Goal: Register for event/course

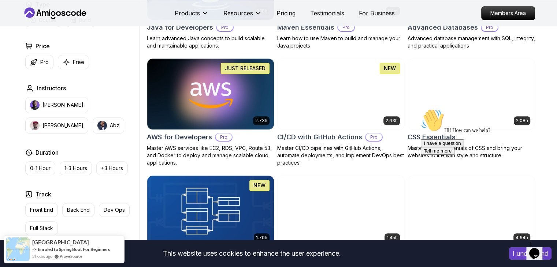
scroll to position [513, 0]
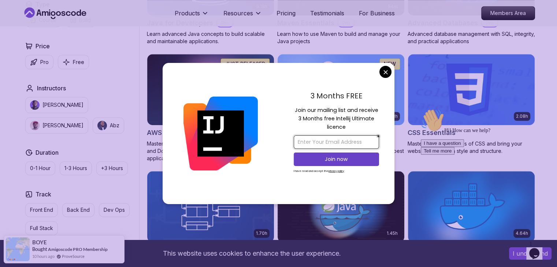
click at [340, 145] on input "email" at bounding box center [336, 143] width 85 height 14
type input "PNKOTOLANE@GMAIL.COM"
click at [344, 161] on p "Join now" at bounding box center [336, 159] width 69 height 7
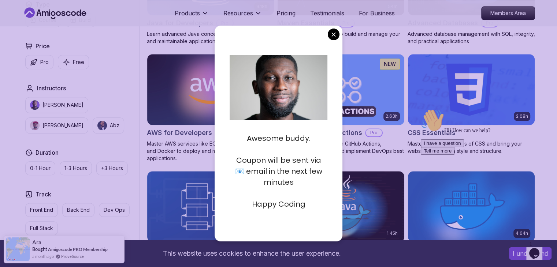
click at [331, 40] on div "Awesome buddy. Coupon will be sent via 📧 email in the next few minutes Happy Co…" at bounding box center [279, 134] width 128 height 216
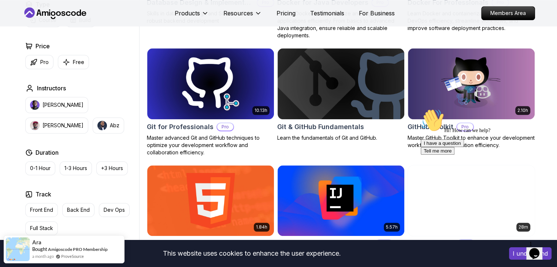
scroll to position [769, 0]
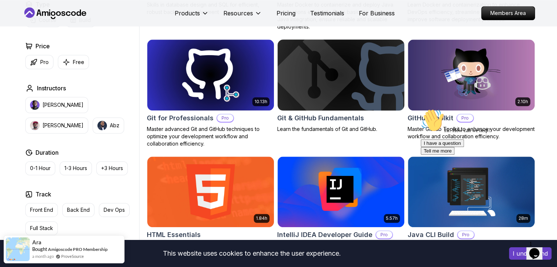
click at [333, 96] on img at bounding box center [340, 75] width 133 height 74
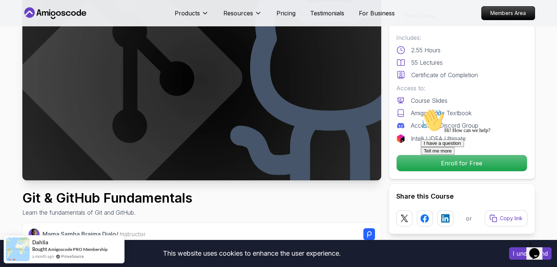
scroll to position [73, 0]
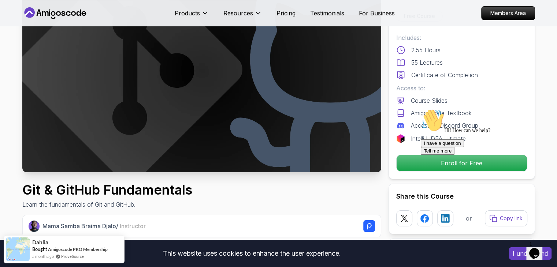
click at [459, 109] on div at bounding box center [487, 109] width 132 height 0
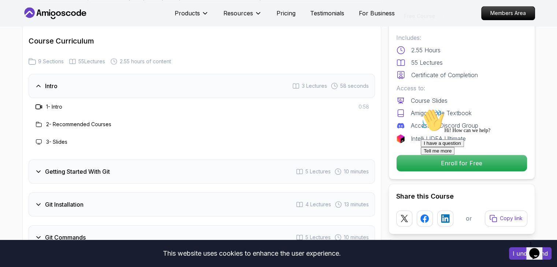
scroll to position [916, 0]
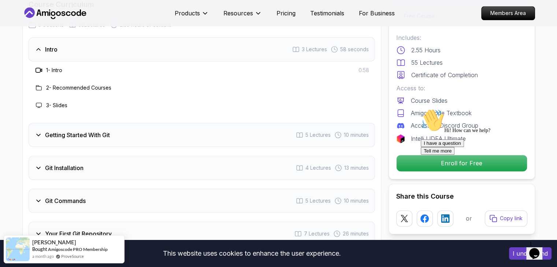
click at [57, 69] on h3 "1 - Intro" at bounding box center [54, 70] width 16 height 7
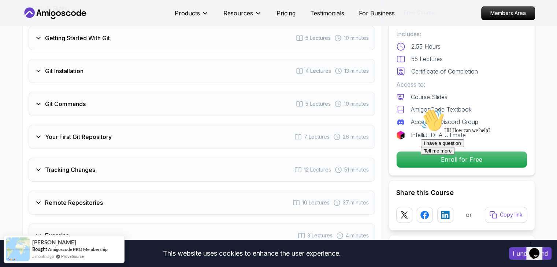
scroll to position [1026, 0]
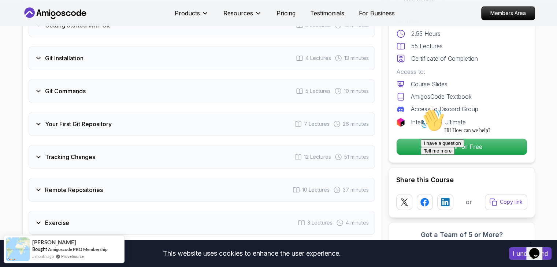
click at [52, 59] on h3 "Git Installation" at bounding box center [64, 58] width 38 height 9
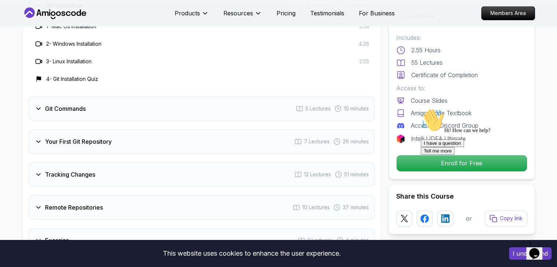
click at [466, 109] on div at bounding box center [487, 109] width 132 height 0
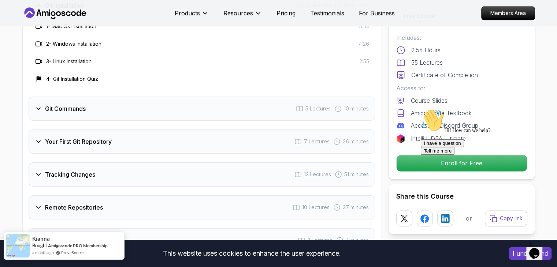
click at [33, 242] on div "Kianna Bought Amigoscode PRO Membership a month ago ProveSource" at bounding box center [69, 246] width 78 height 20
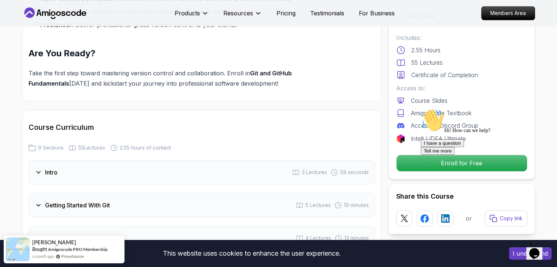
scroll to position [843, 0]
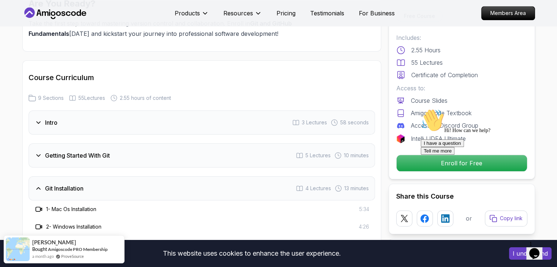
click at [111, 125] on div "Intro 3 Lectures 58 seconds" at bounding box center [202, 123] width 347 height 24
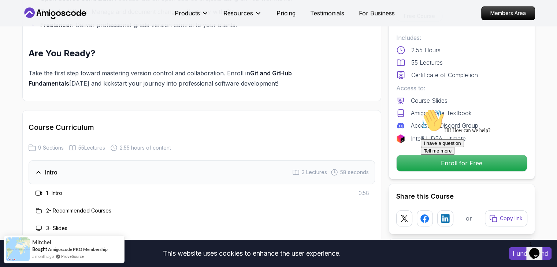
scroll to position [733, 0]
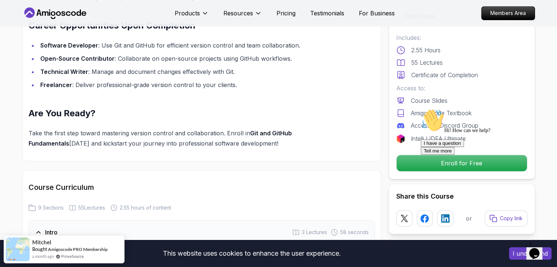
click at [537, 109] on div "Chat attention grabber" at bounding box center [487, 109] width 132 height 0
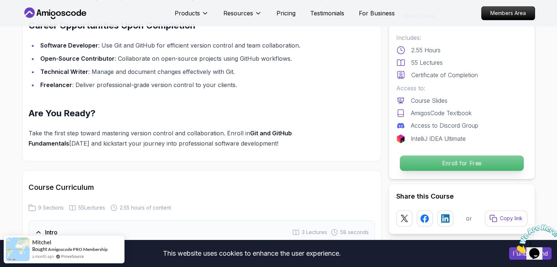
click at [494, 164] on p "Enroll for Free" at bounding box center [462, 163] width 124 height 15
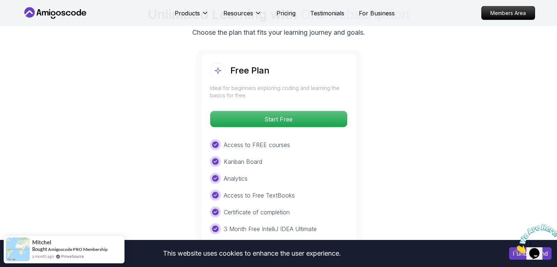
scroll to position [1425, 0]
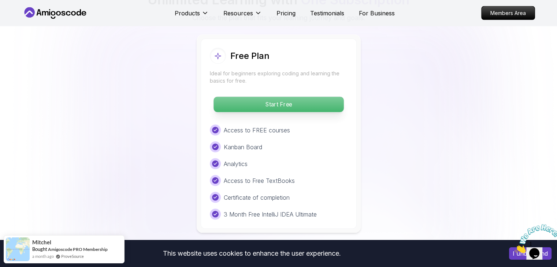
click at [297, 101] on p "Start Free" at bounding box center [279, 104] width 130 height 15
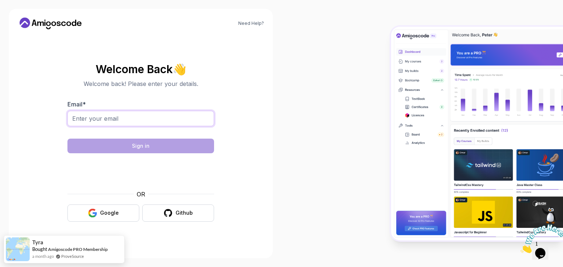
click at [148, 120] on input "Email *" at bounding box center [140, 118] width 147 height 15
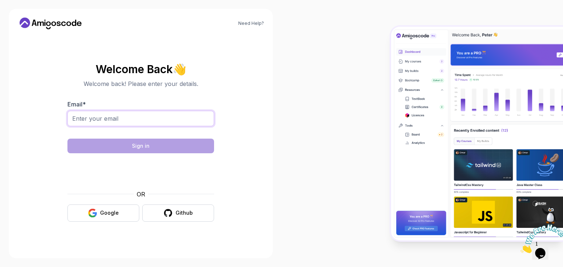
drag, startPoint x: 147, startPoint y: 118, endPoint x: 155, endPoint y: 111, distance: 10.4
click at [154, 113] on input "Email *" at bounding box center [140, 118] width 147 height 15
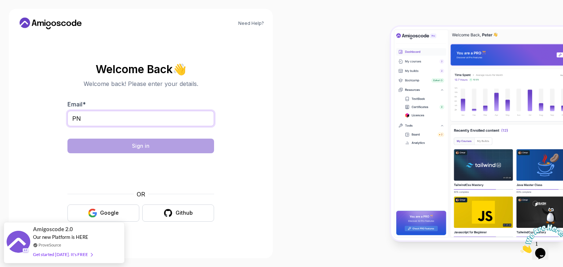
type input "P"
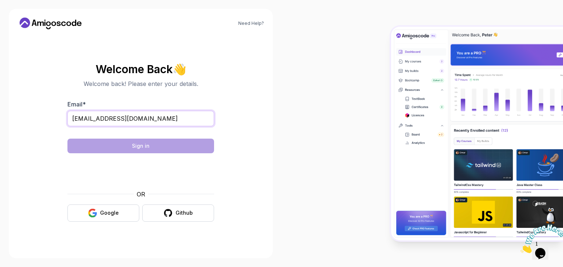
type input "pnkotolane@gmail.com"
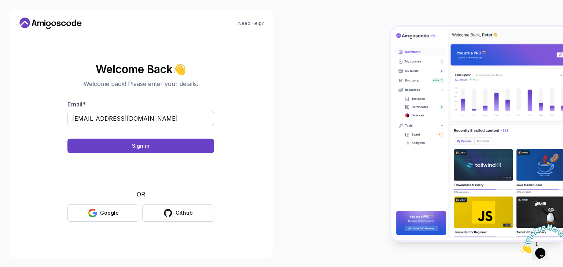
click at [189, 216] on div "Github" at bounding box center [184, 213] width 17 height 7
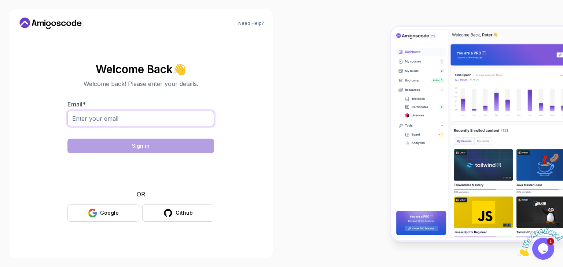
click at [138, 115] on input "Email *" at bounding box center [140, 118] width 147 height 15
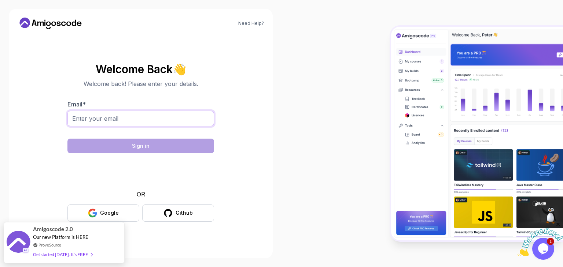
type input "[EMAIL_ADDRESS][DOMAIN_NAME]"
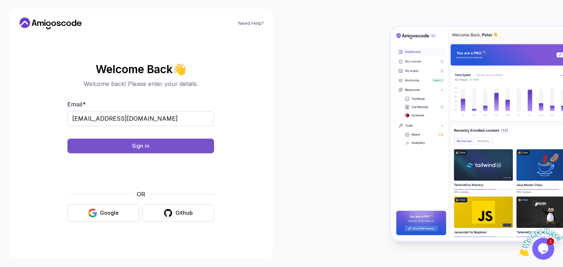
click at [133, 148] on div "Sign in" at bounding box center [141, 146] width 18 height 7
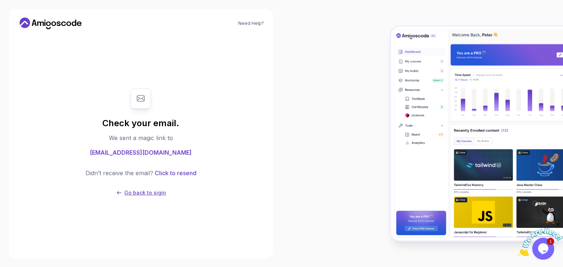
click at [140, 189] on p "Go back to sigin" at bounding box center [145, 192] width 42 height 7
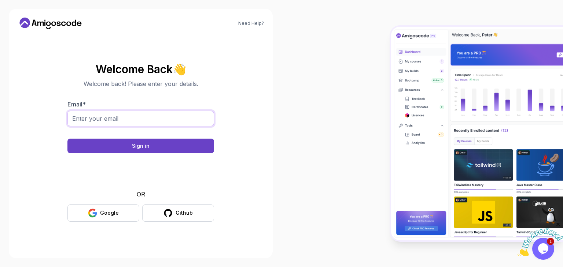
click at [139, 122] on input "Email *" at bounding box center [140, 118] width 147 height 15
type input "pnkotolane@gmail.com"
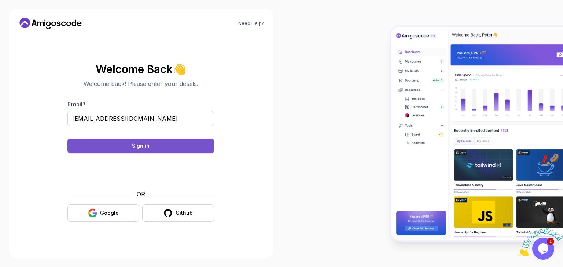
click at [138, 145] on div "Sign in" at bounding box center [141, 146] width 18 height 7
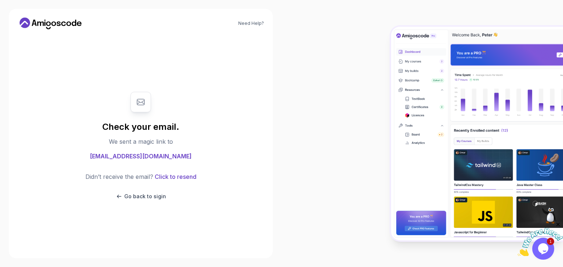
click at [116, 173] on p "Didn’t receive the email?" at bounding box center [119, 177] width 68 height 9
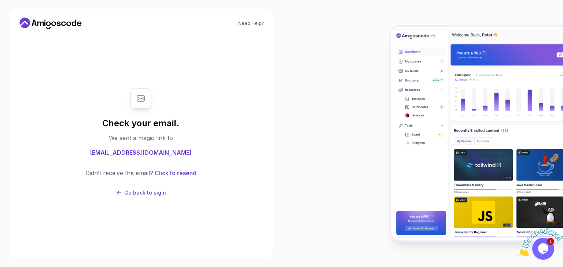
click at [142, 192] on p "Go back to sigin" at bounding box center [145, 192] width 42 height 7
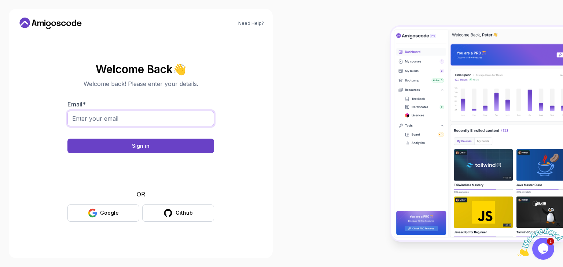
click at [101, 116] on input "Email *" at bounding box center [140, 118] width 147 height 15
click at [101, 214] on div "Google" at bounding box center [109, 213] width 19 height 7
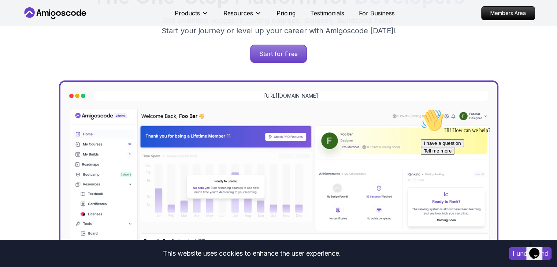
scroll to position [73, 0]
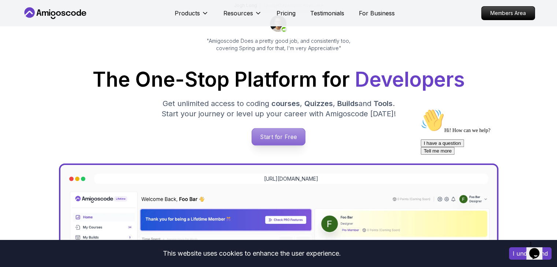
click at [277, 136] on p "Start for Free" at bounding box center [278, 137] width 53 height 17
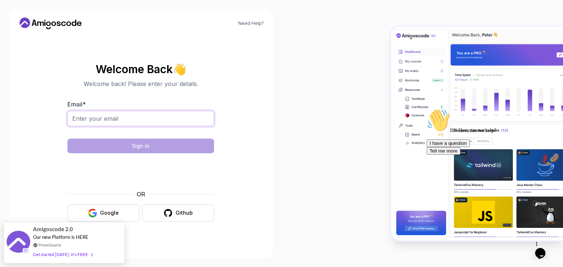
click at [146, 119] on input "Email *" at bounding box center [140, 118] width 147 height 15
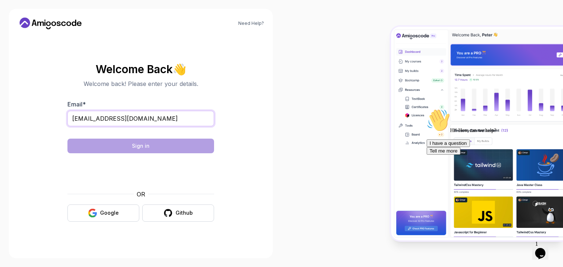
type input "[EMAIL_ADDRESS][DOMAIN_NAME]"
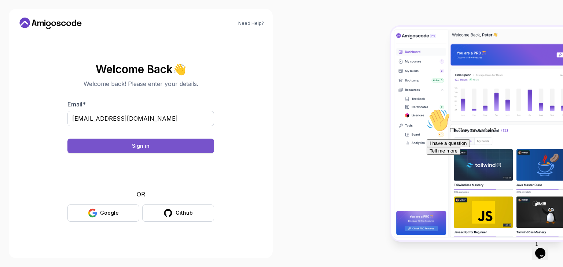
click at [169, 147] on button "Sign in" at bounding box center [140, 146] width 147 height 15
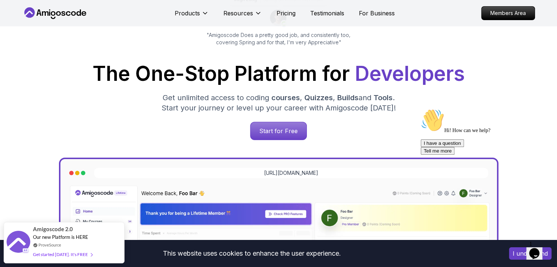
scroll to position [37, 0]
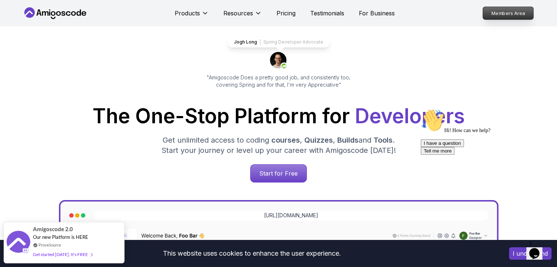
click at [500, 11] on p "Members Area" at bounding box center [508, 13] width 51 height 12
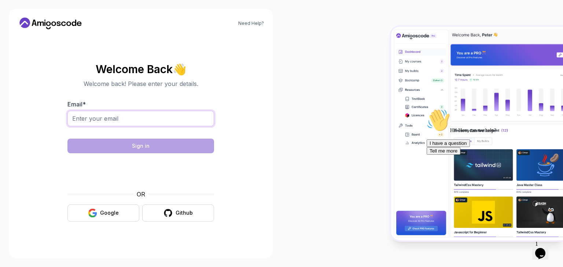
click at [149, 119] on input "Email *" at bounding box center [140, 118] width 147 height 15
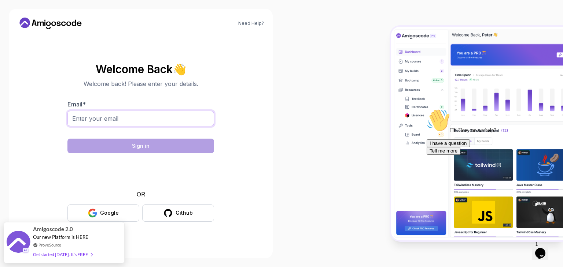
type input "[EMAIL_ADDRESS][DOMAIN_NAME]"
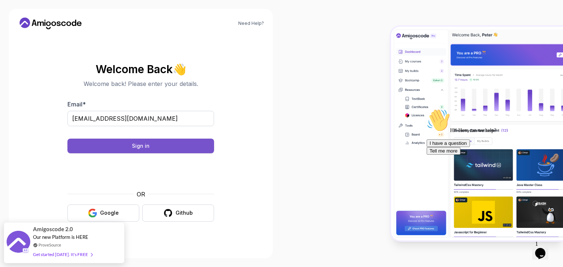
click at [169, 148] on button "Sign in" at bounding box center [140, 146] width 147 height 15
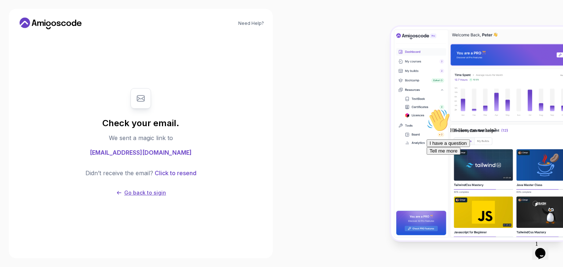
click at [151, 194] on p "Go back to sigin" at bounding box center [145, 192] width 42 height 7
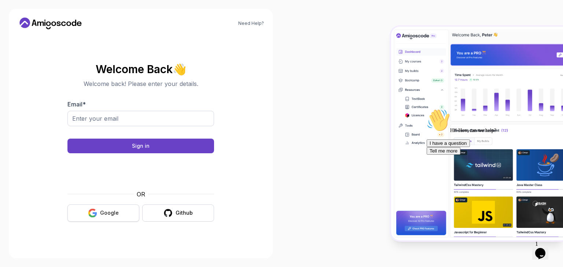
click at [114, 213] on div "Google" at bounding box center [109, 213] width 19 height 7
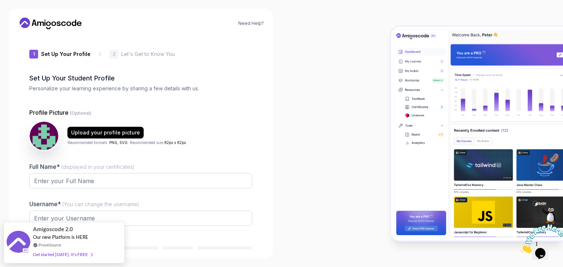
type input "boldjackalc6a17"
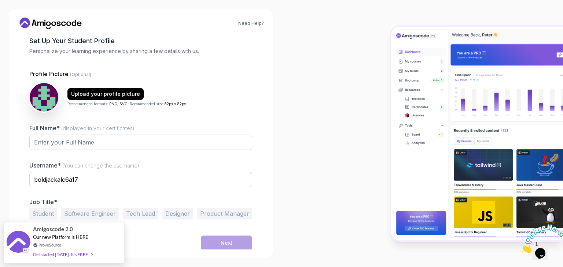
scroll to position [38, 0]
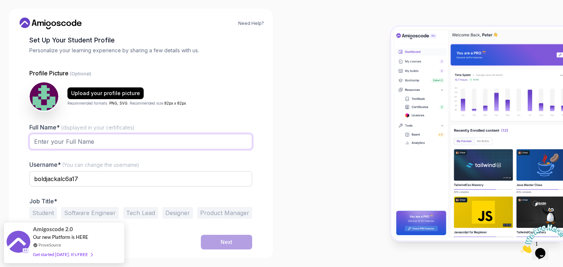
click at [62, 146] on input "Full Name* (displayed in your certificates)" at bounding box center [140, 141] width 223 height 15
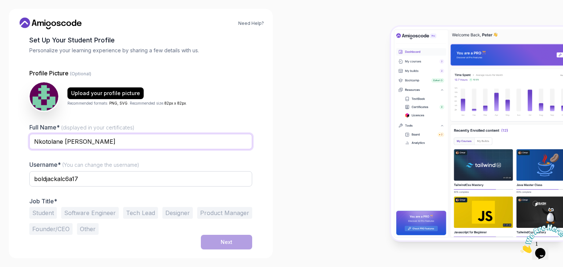
type input "Nkotolane Pitso Gintos"
click at [85, 179] on input "boldjackalc6a17" at bounding box center [140, 178] width 223 height 15
type input "b"
type input "N"
type input "Pitso"
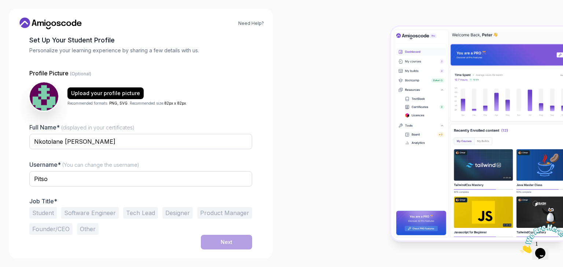
click at [42, 214] on button "Student" at bounding box center [42, 213] width 27 height 12
click at [205, 240] on button "Next" at bounding box center [226, 242] width 51 height 15
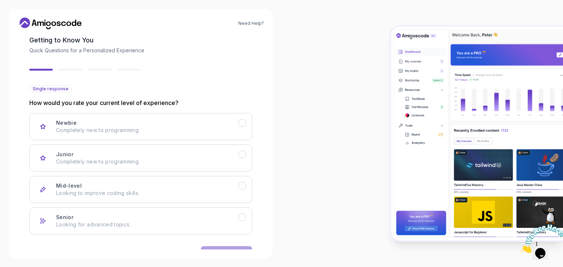
scroll to position [60, 0]
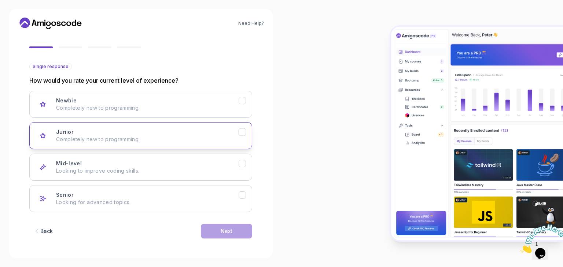
click at [112, 137] on p "Completely new to programming." at bounding box center [147, 139] width 182 height 7
click at [222, 239] on div "Back Next" at bounding box center [140, 232] width 223 height 38
click at [221, 230] on div "Next" at bounding box center [227, 231] width 12 height 7
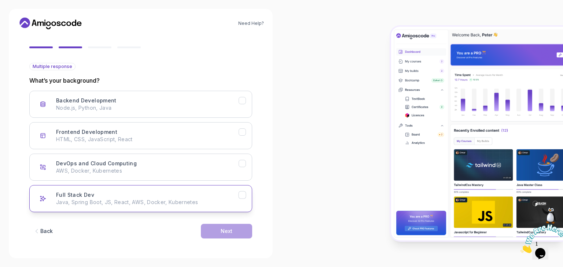
click at [98, 197] on div "Full Stack Dev Java, Spring Boot, JS, React, AWS, Docker, Kubernetes" at bounding box center [147, 199] width 182 height 15
click at [117, 194] on div "Full Stack Dev Java, Spring Boot, JS, React, AWS, Docker, Kubernetes" at bounding box center [147, 199] width 182 height 15
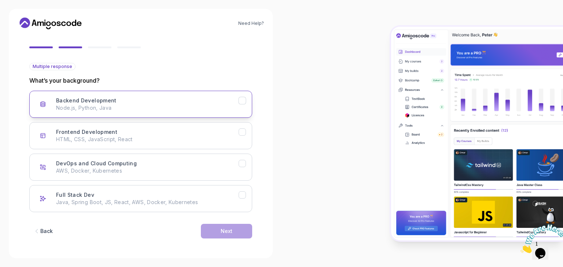
click at [109, 106] on p "Node.js, Python, Java" at bounding box center [147, 107] width 182 height 7
drag, startPoint x: 109, startPoint y: 106, endPoint x: 111, endPoint y: 111, distance: 5.8
click at [110, 107] on p "Node.js, Python, Java" at bounding box center [147, 107] width 182 height 7
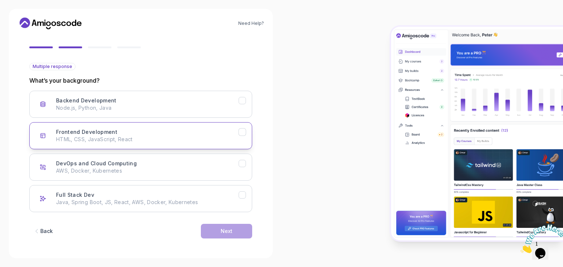
click at [122, 139] on p "HTML, CSS, JavaScript, React" at bounding box center [147, 139] width 182 height 7
click at [223, 233] on div "Next" at bounding box center [227, 231] width 12 height 7
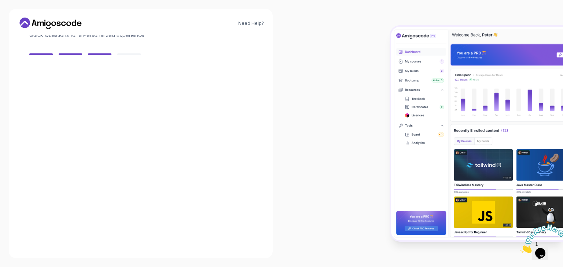
scroll to position [52, 0]
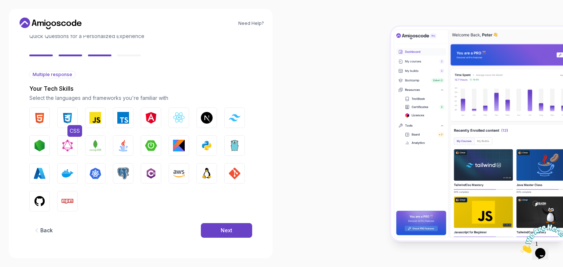
click at [72, 124] on button "CSS" at bounding box center [67, 118] width 21 height 21
click at [54, 122] on div "HTML CSS JavaScript TypeScript Angular React.js Next.js Tailwind CSS Node.js Gr…" at bounding box center [140, 160] width 223 height 104
click at [45, 118] on button "HTML" at bounding box center [39, 118] width 21 height 21
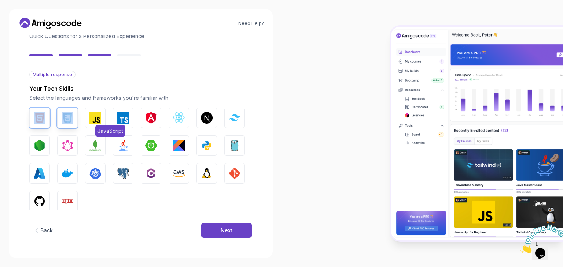
click at [95, 121] on img "button" at bounding box center [95, 118] width 12 height 12
click at [176, 118] on img "button" at bounding box center [179, 118] width 12 height 12
click at [211, 148] on img "button" at bounding box center [207, 146] width 12 height 12
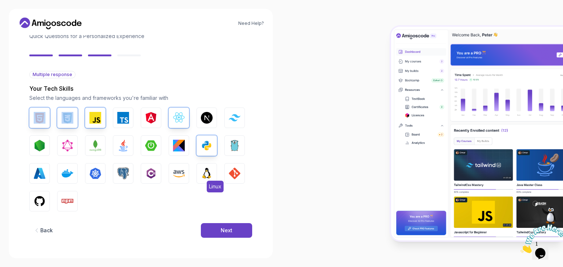
click at [204, 175] on img "button" at bounding box center [207, 174] width 12 height 12
click at [40, 196] on img "button" at bounding box center [40, 202] width 12 height 12
click at [115, 147] on button "Java" at bounding box center [123, 146] width 21 height 21
click at [230, 173] on img "button" at bounding box center [235, 174] width 12 height 12
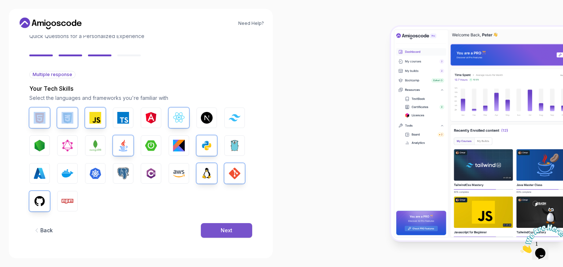
click at [225, 233] on div "Next" at bounding box center [227, 230] width 12 height 7
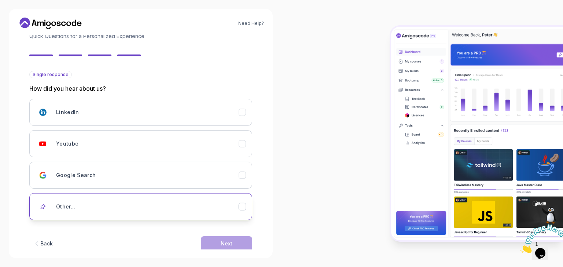
click at [110, 205] on div "Other..." at bounding box center [147, 207] width 182 height 15
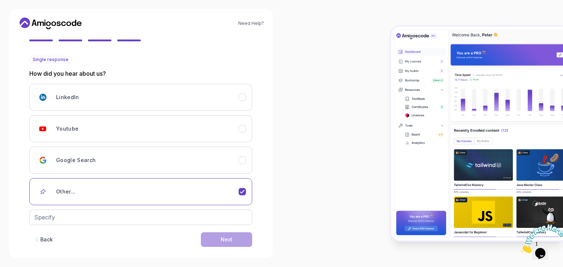
scroll to position [76, 0]
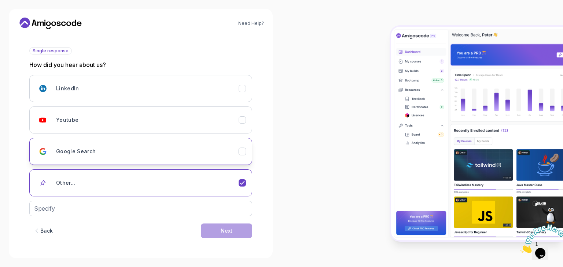
click at [80, 159] on button "Google Search" at bounding box center [140, 151] width 223 height 27
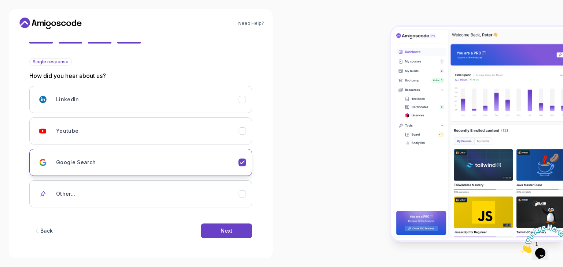
scroll to position [65, 0]
drag, startPoint x: 117, startPoint y: 137, endPoint x: 173, endPoint y: 175, distance: 67.4
click at [118, 139] on button "Youtube" at bounding box center [140, 131] width 223 height 27
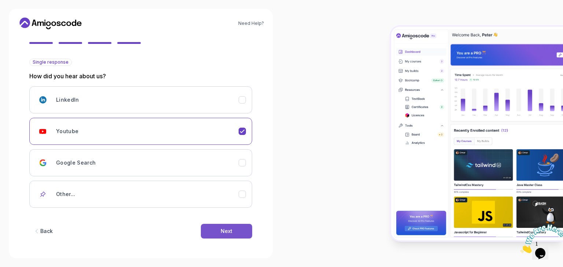
click at [232, 228] on div "Next" at bounding box center [227, 231] width 12 height 7
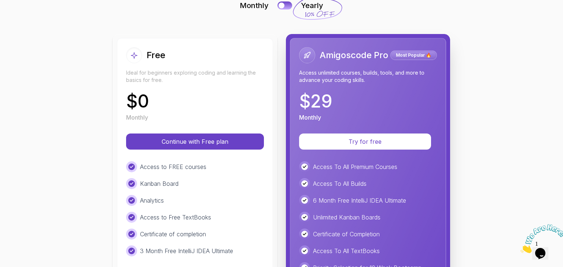
scroll to position [73, 0]
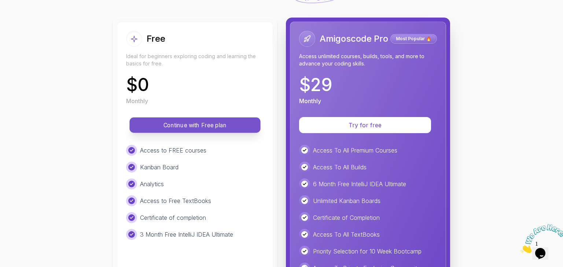
click at [192, 121] on p "Continue with Free plan" at bounding box center [195, 125] width 114 height 8
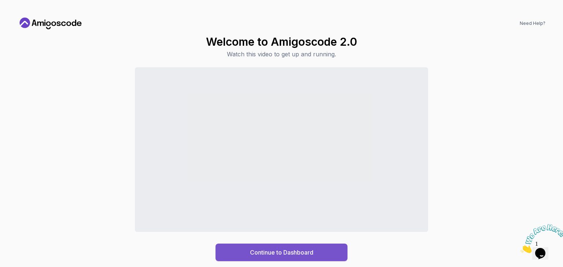
click at [303, 251] on div "Continue to Dashboard" at bounding box center [281, 252] width 63 height 9
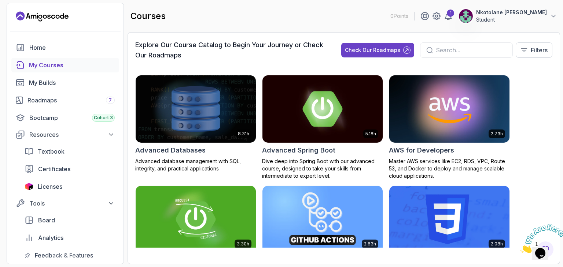
click at [499, 178] on p "Master AWS services like EC2, RDS, VPC, Route 53, and Docker to deploy and mana…" at bounding box center [449, 169] width 121 height 22
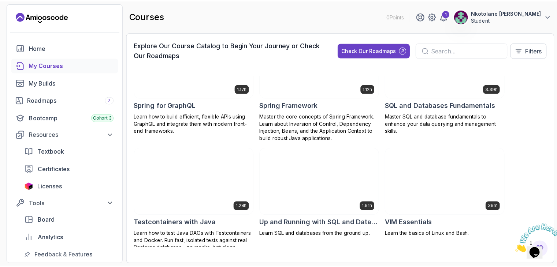
scroll to position [1486, 0]
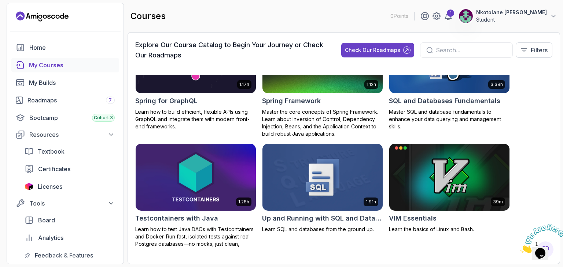
click at [71, 177] on div "Textbook Certificates Licenses" at bounding box center [69, 169] width 99 height 50
click at [68, 172] on span "Certificates" at bounding box center [54, 169] width 32 height 9
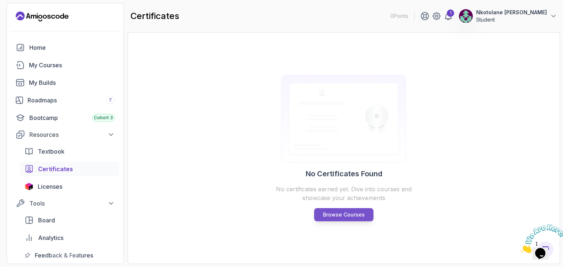
click at [341, 214] on p "Browse Courses" at bounding box center [344, 214] width 42 height 7
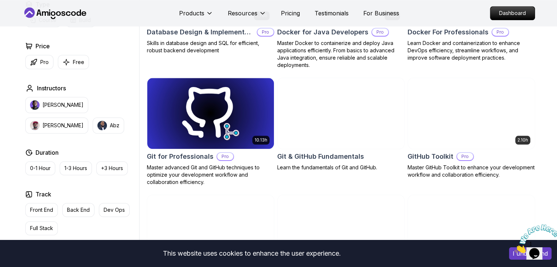
scroll to position [733, 0]
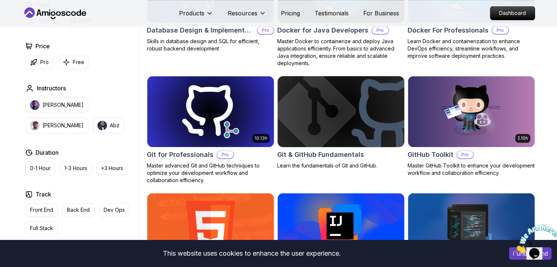
click at [308, 122] on img at bounding box center [340, 111] width 133 height 74
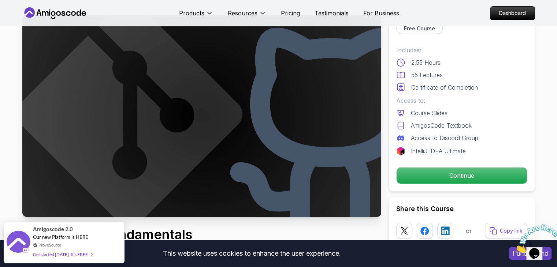
scroll to position [37, 0]
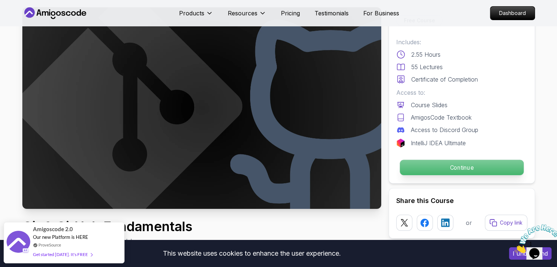
click at [432, 170] on p "Continue" at bounding box center [462, 167] width 124 height 15
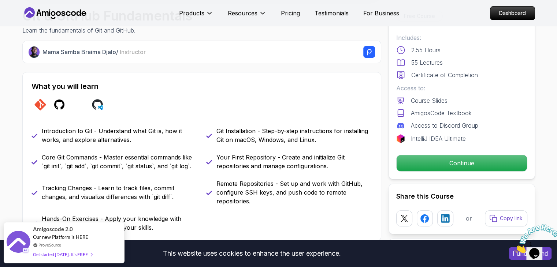
scroll to position [256, 0]
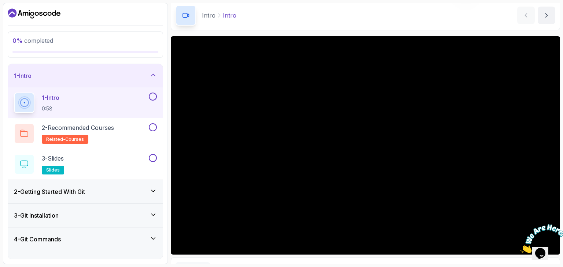
scroll to position [70, 0]
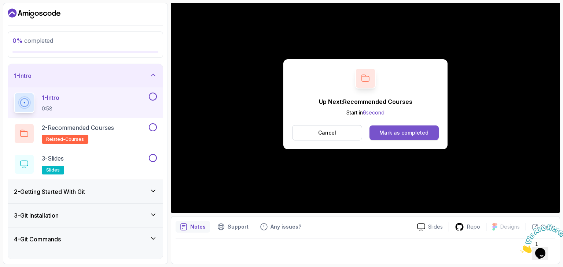
click at [381, 129] on div "Mark as completed" at bounding box center [403, 132] width 49 height 7
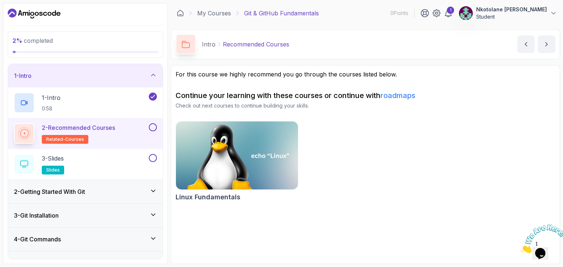
click at [121, 131] on div "2 - Recommended Courses related-courses" at bounding box center [80, 133] width 133 height 21
click at [122, 163] on div "3 - Slides slides" at bounding box center [80, 164] width 133 height 21
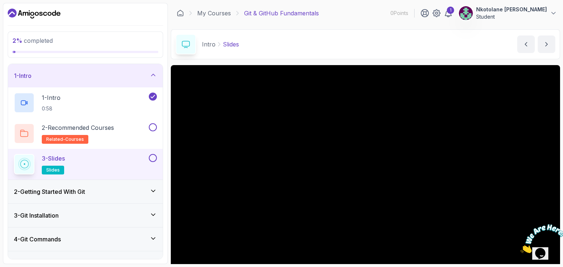
drag, startPoint x: 123, startPoint y: 167, endPoint x: 119, endPoint y: 165, distance: 4.9
click at [121, 165] on div "3 - Slides slides" at bounding box center [80, 164] width 133 height 21
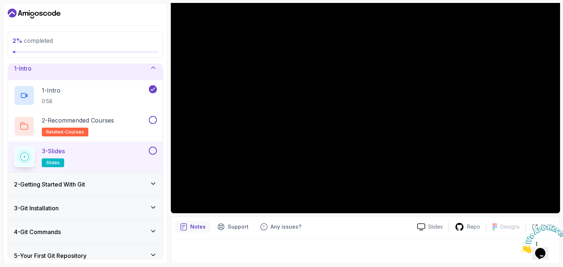
scroll to position [7, 0]
click at [40, 180] on div "2 - Getting Started With Git" at bounding box center [85, 184] width 155 height 23
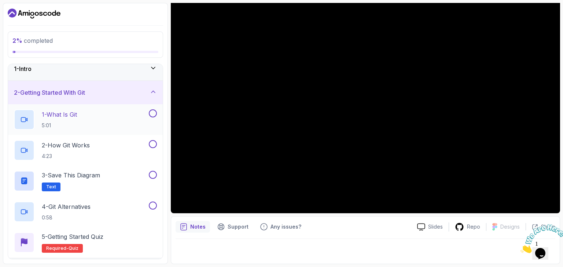
scroll to position [0, 0]
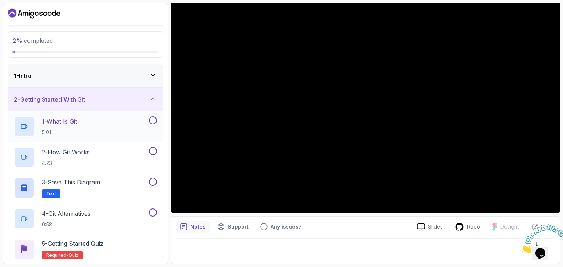
click at [55, 123] on p "1 - What Is Git" at bounding box center [59, 121] width 35 height 9
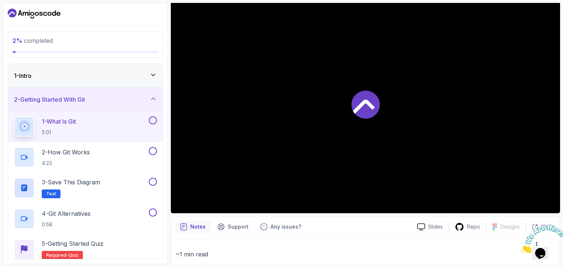
click at [55, 123] on p "1 - What Is Git" at bounding box center [59, 121] width 34 height 9
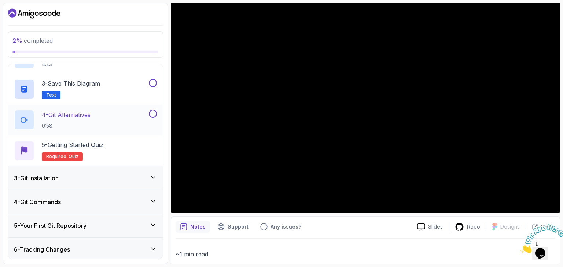
scroll to position [25, 0]
